Goal: Navigation & Orientation: Find specific page/section

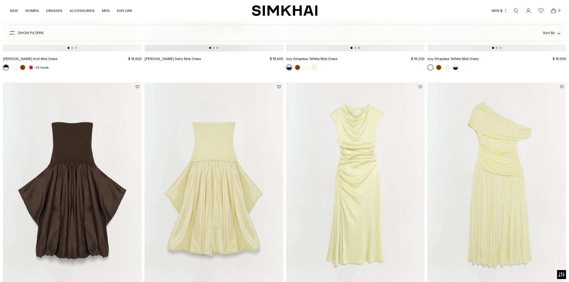
scroll to position [1254, 0]
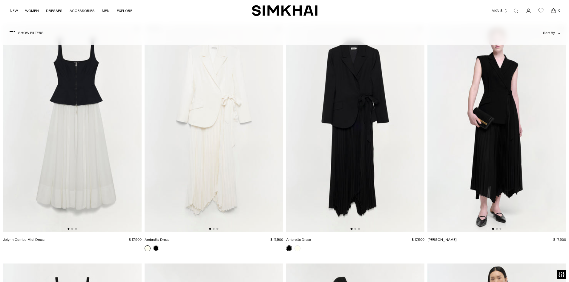
click at [493, 11] on button "MXN $" at bounding box center [499, 10] width 16 height 13
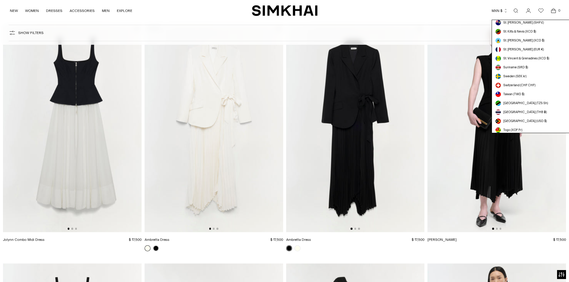
scroll to position [1638, 0]
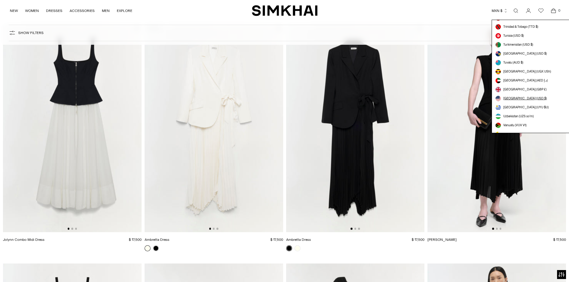
click at [508, 100] on span "[GEOGRAPHIC_DATA] (USD $)" at bounding box center [525, 98] width 44 height 5
click at [515, 101] on span "[GEOGRAPHIC_DATA] (USD $)" at bounding box center [525, 98] width 44 height 5
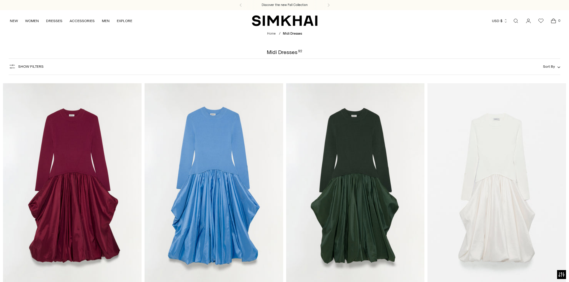
click at [14, 67] on icon "button" at bounding box center [12, 66] width 7 height 7
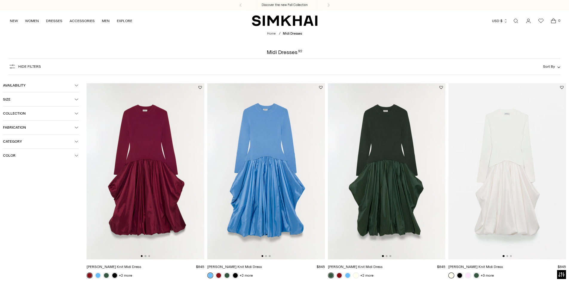
click at [52, 156] on span "Color" at bounding box center [39, 155] width 72 height 4
click at [27, 169] on div "Beige" at bounding box center [41, 168] width 76 height 8
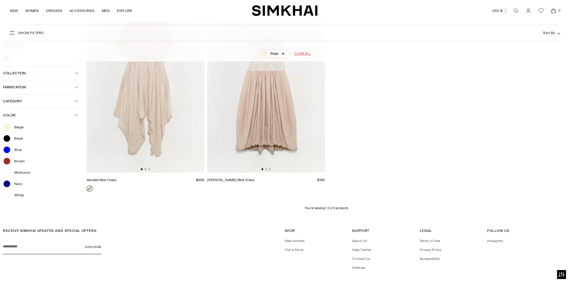
scroll to position [104, 0]
click at [11, 150] on span "Blue" at bounding box center [16, 149] width 11 height 5
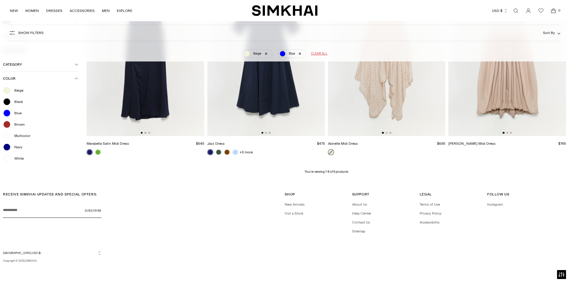
scroll to position [49, 0]
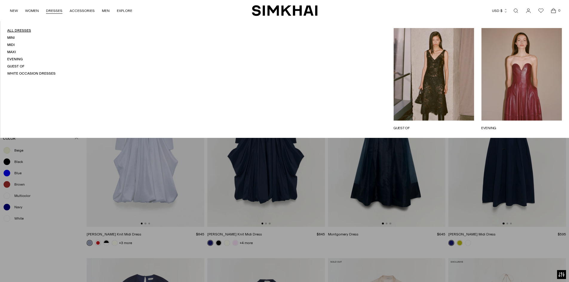
click at [14, 29] on link "All Dresses" at bounding box center [19, 30] width 24 height 4
